Goal: Complete application form

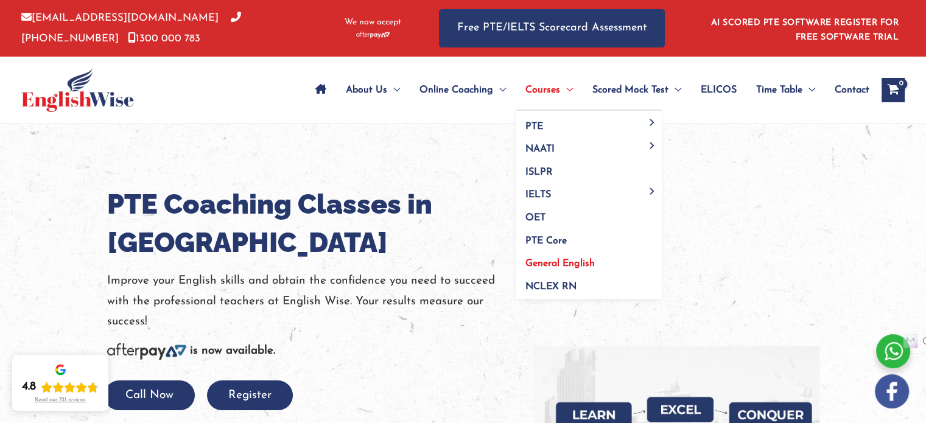
click at [560, 258] on link "General English" at bounding box center [589, 260] width 146 height 23
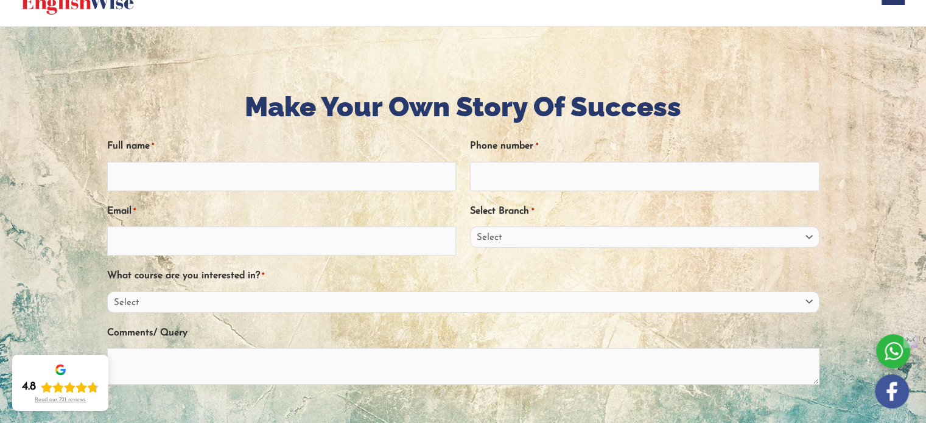
scroll to position [95, 0]
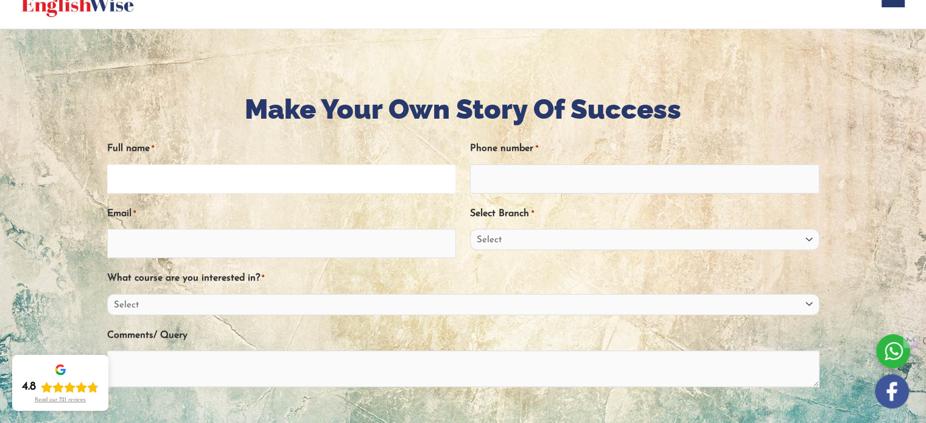
click at [418, 180] on input "Full name *" at bounding box center [281, 178] width 349 height 29
type input "[PERSON_NAME]"
type input "0432677982"
click at [281, 250] on input "Email *" at bounding box center [281, 243] width 349 height 29
type input "rajith.h2@gmail.com"
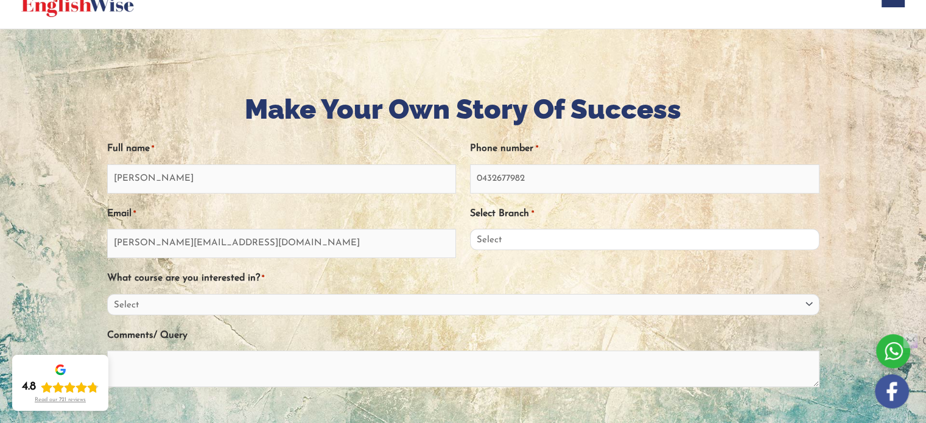
click at [586, 241] on select "Select Sydney City Center Sydney Parramatta EnglishWise Global Brisbane Gold Co…" at bounding box center [644, 239] width 349 height 21
select select "Sydney Parramatta"
click at [470, 229] on select "Select Sydney City Center Sydney Parramatta EnglishWise Global Brisbane Gold Co…" at bounding box center [644, 239] width 349 height 21
click at [496, 302] on select "Select PTE NAATI IELTS OET General English" at bounding box center [463, 304] width 713 height 21
select select "General English"
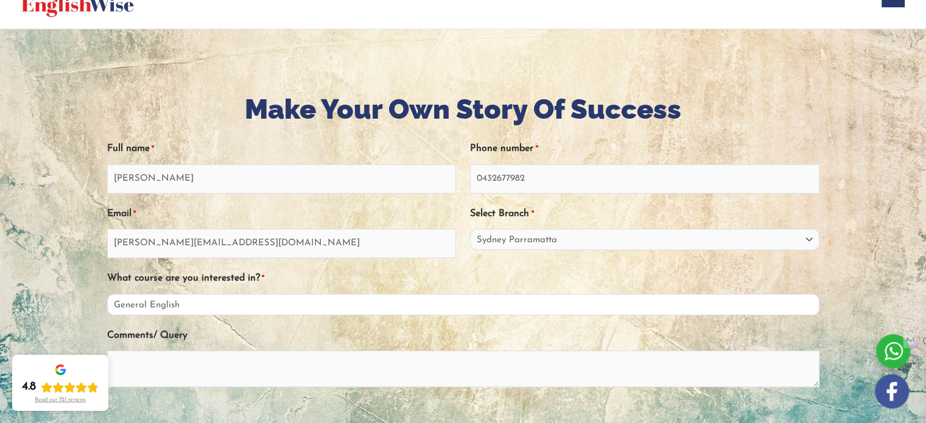
click at [107, 294] on select "Select PTE NAATI IELTS OET General English" at bounding box center [463, 304] width 713 height 21
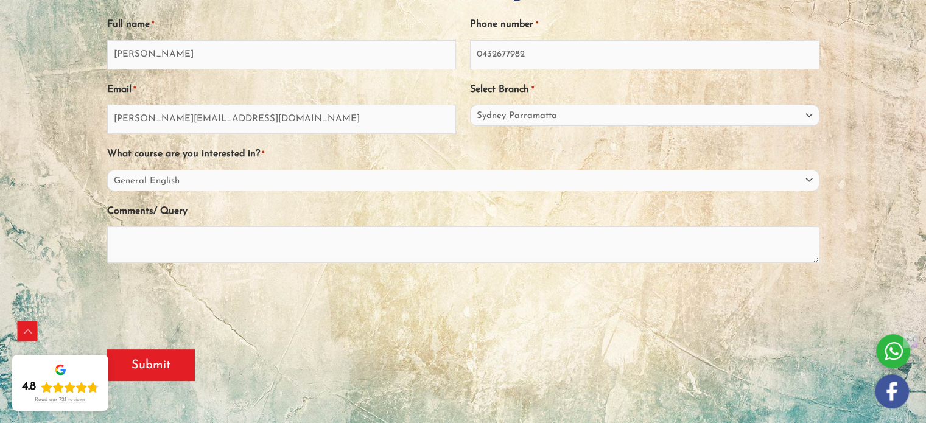
scroll to position [222, 0]
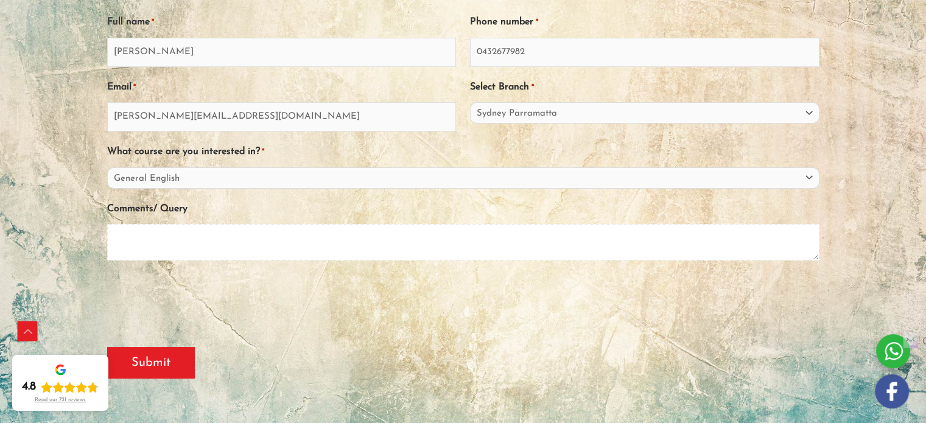
click at [200, 236] on textarea "Comments/ Query" at bounding box center [463, 242] width 713 height 37
click at [217, 238] on textarea "i need to improve my english language" at bounding box center [463, 242] width 713 height 37
click at [280, 239] on textarea "i need to improve my English language" at bounding box center [463, 242] width 713 height 37
click at [116, 241] on textarea "i need to improve my English language" at bounding box center [463, 242] width 713 height 37
click at [278, 238] on textarea "I need to improve my English language" at bounding box center [463, 242] width 713 height 37
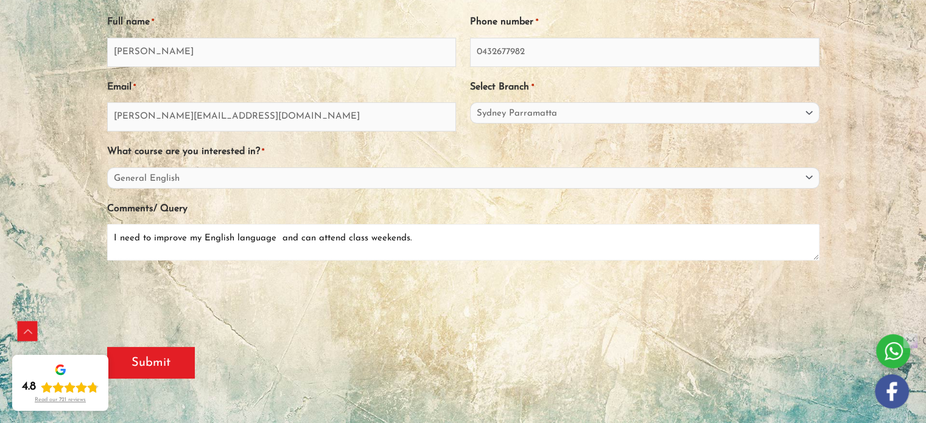
click at [359, 239] on textarea "I need to improve my English language and can attend class weekends." at bounding box center [463, 242] width 713 height 37
click at [361, 236] on textarea "I need to improve my English language and can attend class weekends." at bounding box center [463, 242] width 713 height 37
click at [337, 235] on textarea "I need to improve my English language and can attend class weekends." at bounding box center [463, 242] width 713 height 37
click at [366, 238] on textarea "I need to improve my English language and can attend class weekends." at bounding box center [463, 242] width 713 height 37
type textarea "I need to improve my English language skills and can attend classes on weekends."
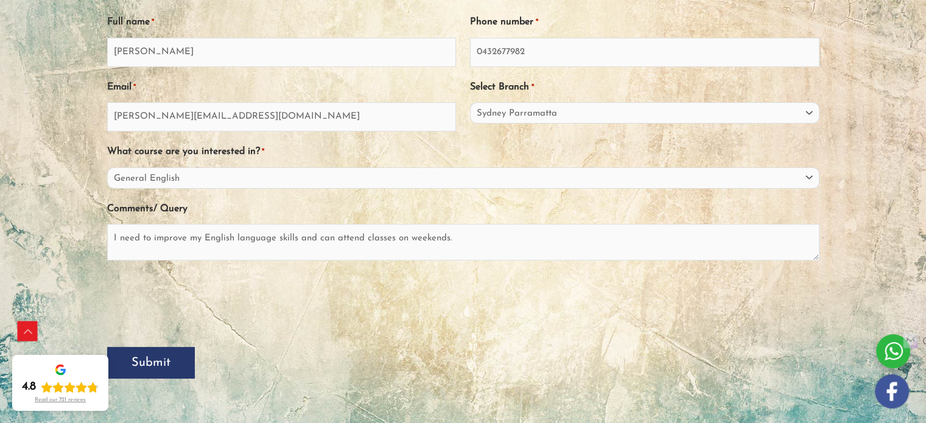
click at [134, 356] on input "Submit" at bounding box center [151, 363] width 88 height 32
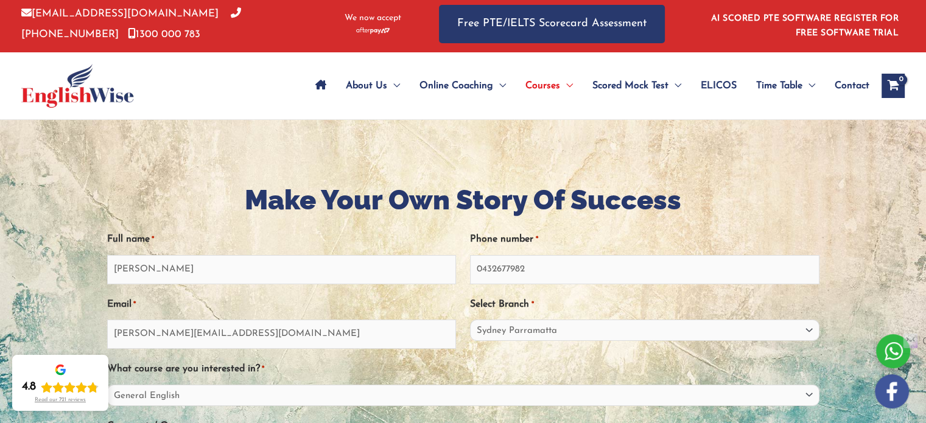
scroll to position [0, 0]
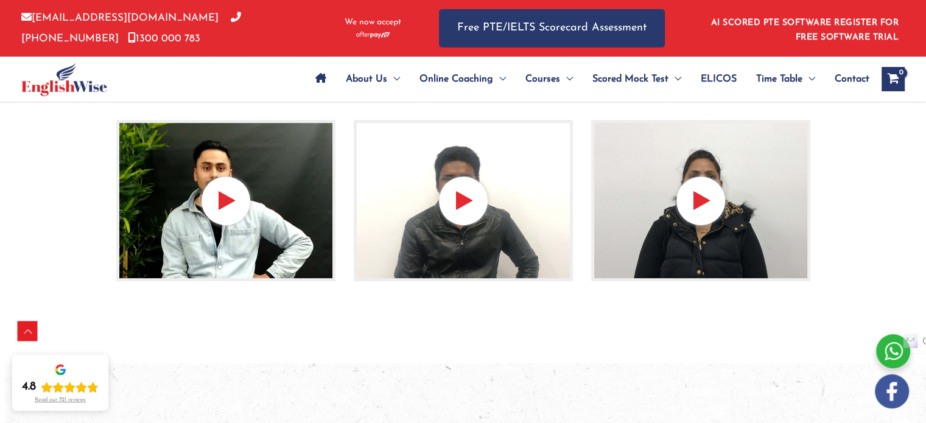
scroll to position [478, 0]
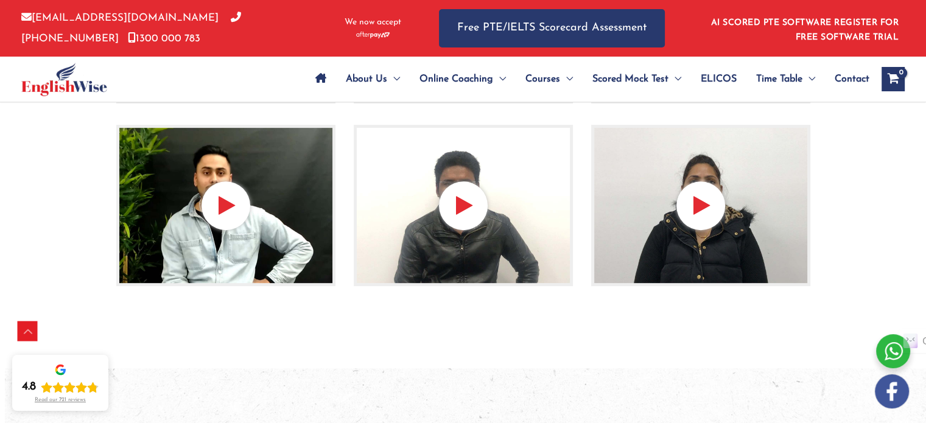
click at [463, 212] on div at bounding box center [463, 206] width 219 height 162
click at [462, 205] on div at bounding box center [463, 206] width 219 height 162
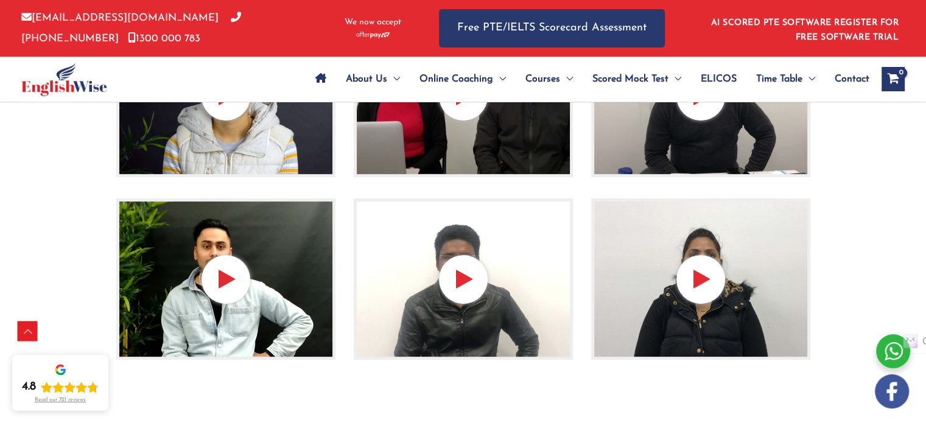
scroll to position [399, 0]
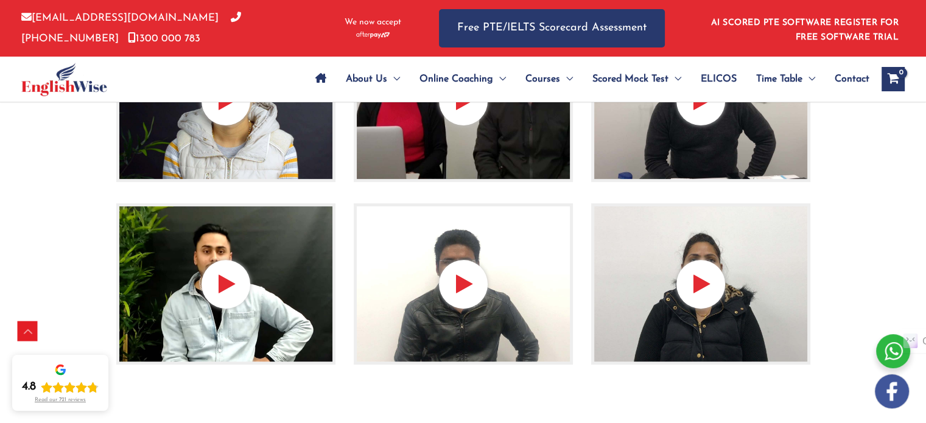
click at [465, 281] on div at bounding box center [463, 284] width 219 height 162
click at [453, 284] on div at bounding box center [463, 284] width 219 height 162
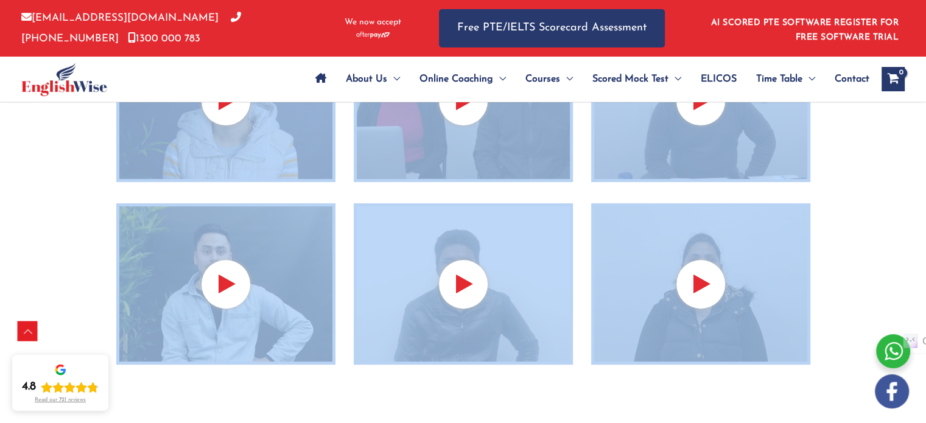
click at [453, 284] on div at bounding box center [463, 284] width 219 height 162
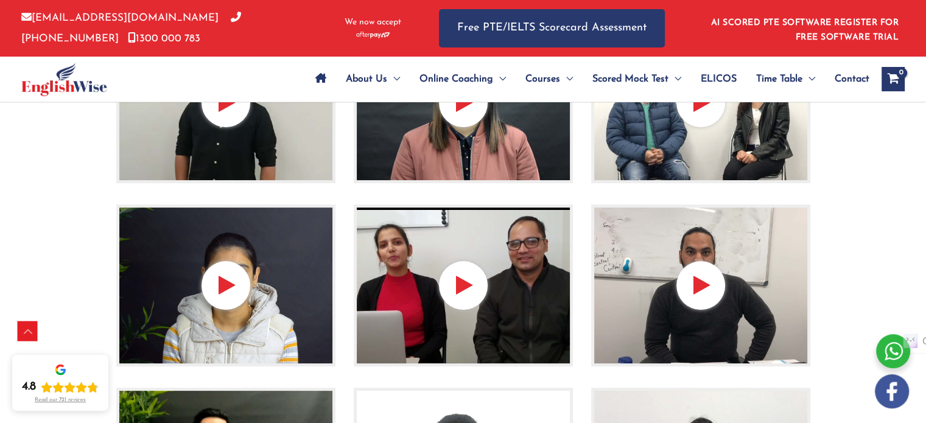
scroll to position [211, 0]
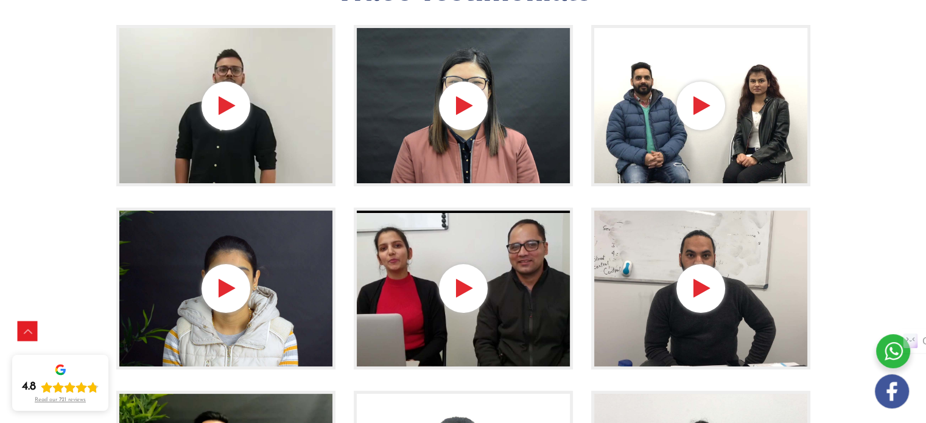
click at [453, 284] on div at bounding box center [463, 289] width 219 height 162
drag, startPoint x: 233, startPoint y: 96, endPoint x: 231, endPoint y: 155, distance: 59.1
click at [231, 155] on div at bounding box center [225, 106] width 219 height 162
click at [231, 155] on img at bounding box center [225, 106] width 219 height 162
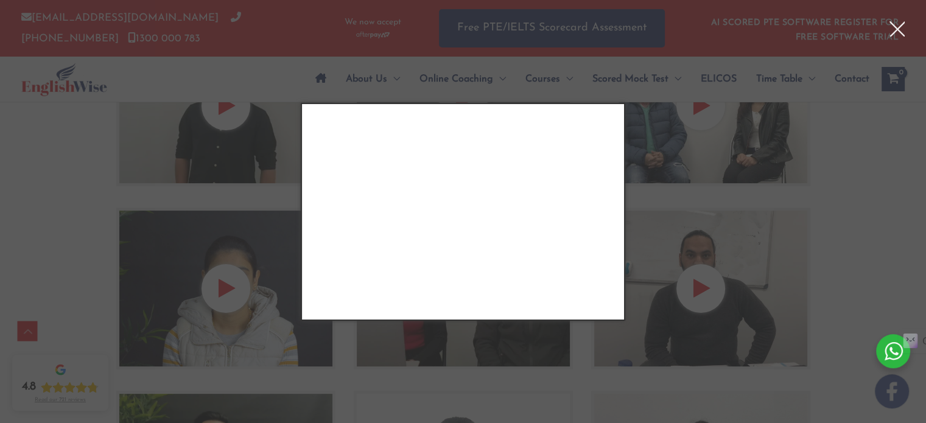
click at [663, 233] on div "Close" at bounding box center [463, 211] width 926 height 423
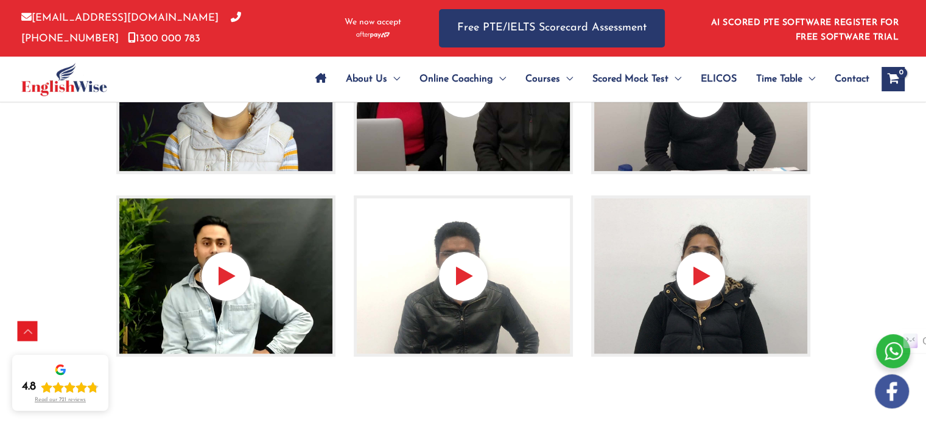
scroll to position [407, 0]
click at [477, 323] on img at bounding box center [463, 277] width 219 height 162
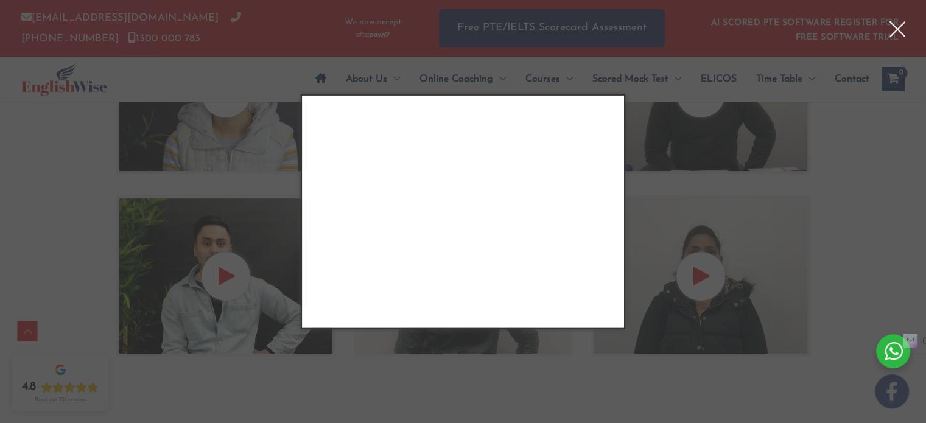
click at [682, 174] on div "Close" at bounding box center [463, 211] width 926 height 423
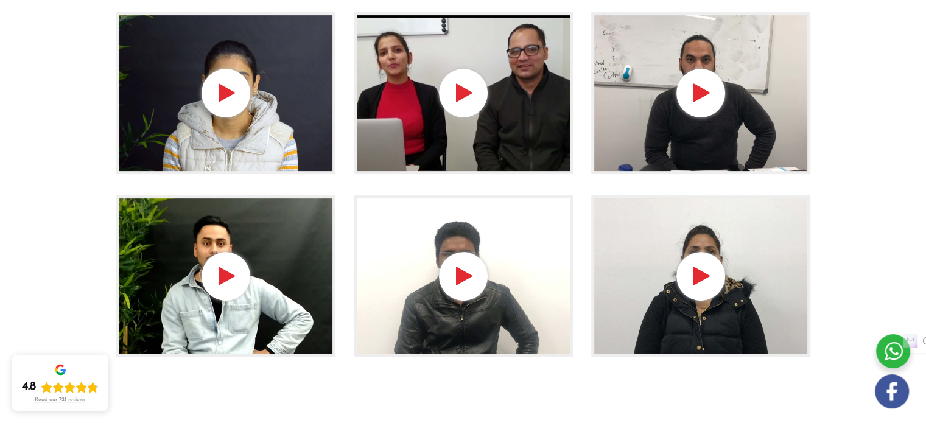
scroll to position [0, 0]
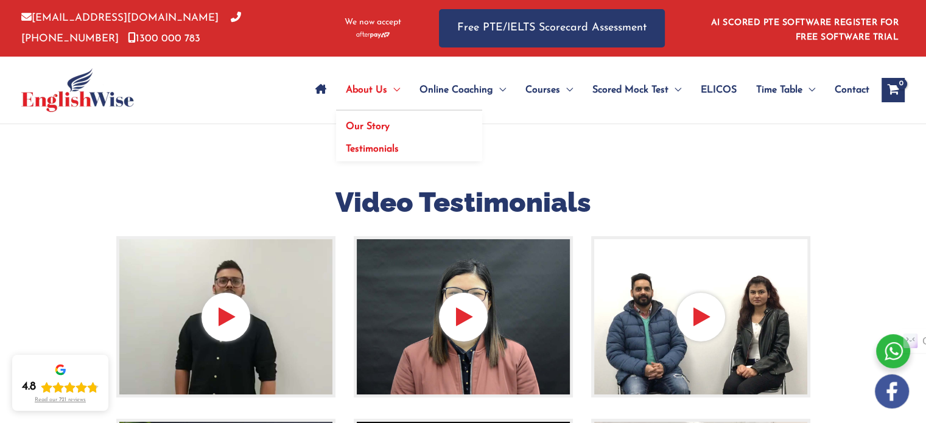
click at [373, 126] on span "Our Story" at bounding box center [368, 127] width 44 height 10
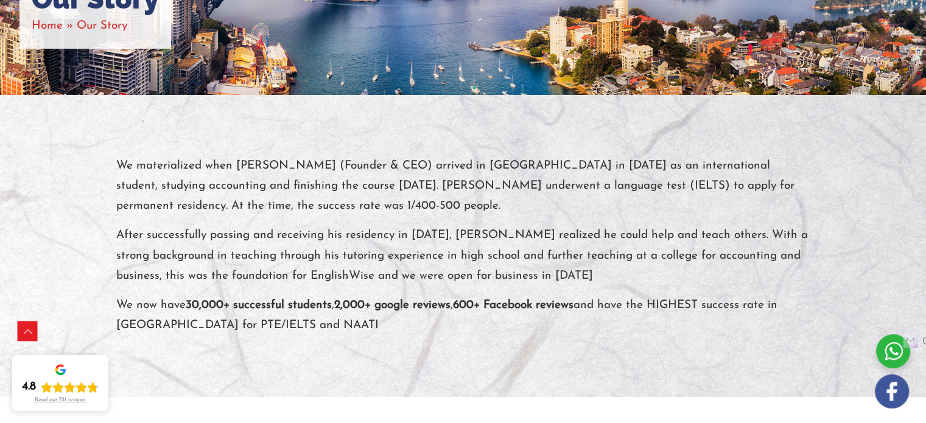
scroll to position [202, 0]
